Goal: Task Accomplishment & Management: Use online tool/utility

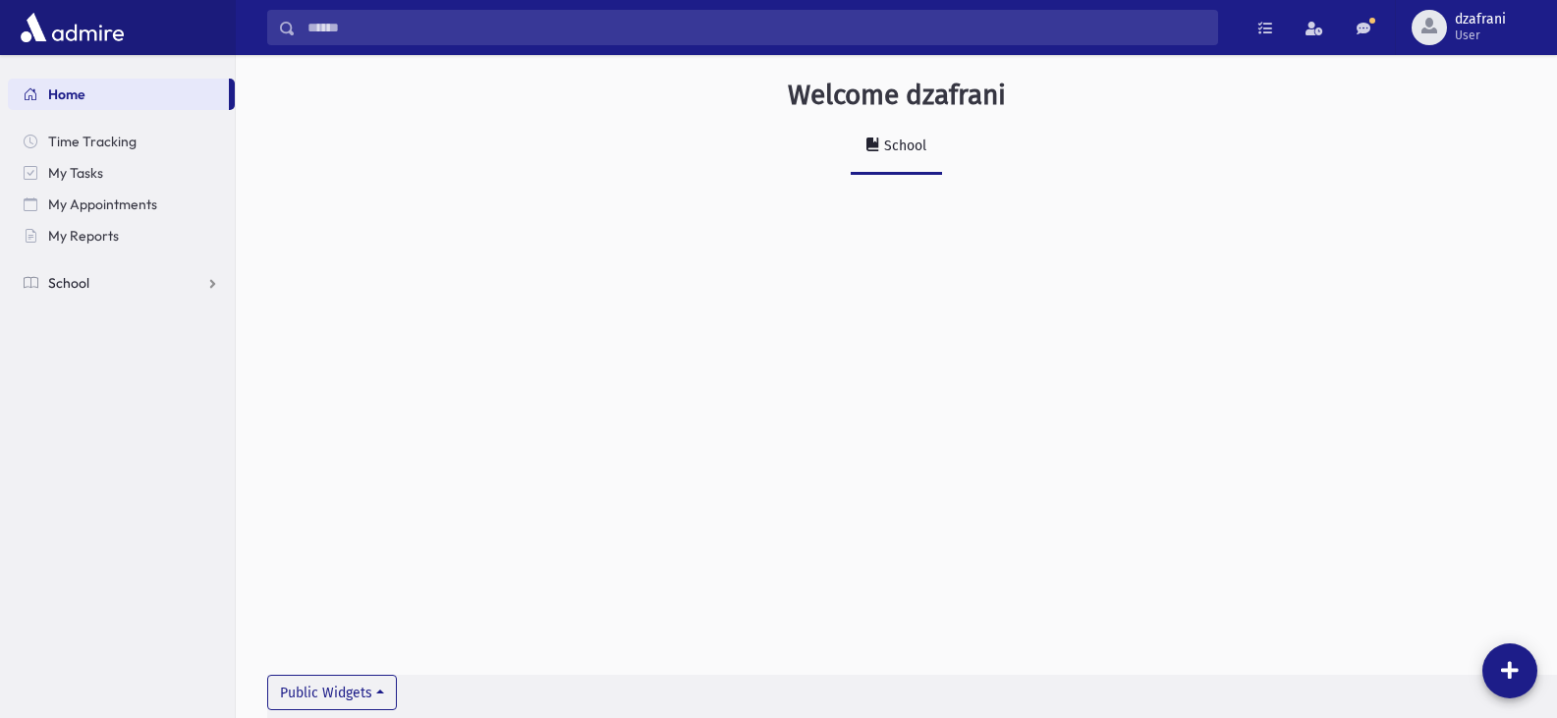
click at [83, 287] on span "School" at bounding box center [68, 283] width 41 height 18
click at [114, 345] on span "Attendance" at bounding box center [95, 346] width 73 height 18
click at [85, 374] on span "Entry" at bounding box center [91, 377] width 33 height 18
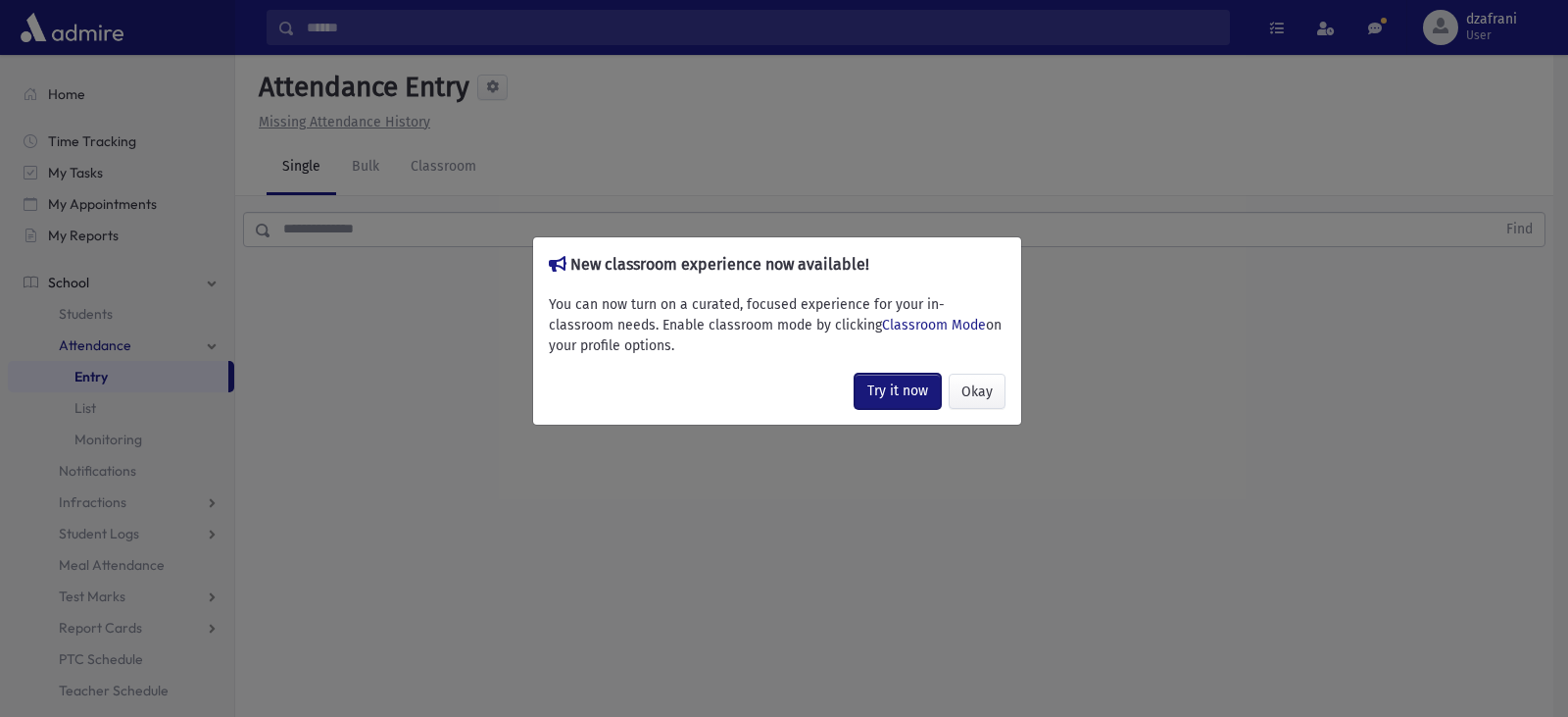
click at [900, 388] on link "Try it now" at bounding box center [897, 390] width 86 height 35
